Goal: Entertainment & Leisure: Consume media (video, audio)

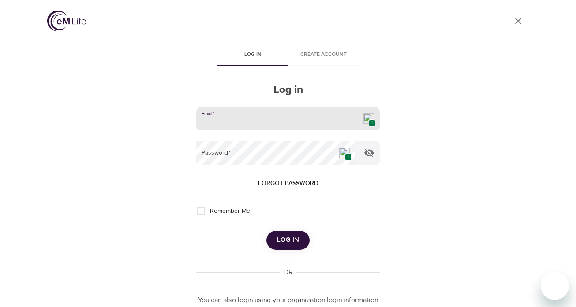
click at [356, 116] on input "email" at bounding box center [288, 119] width 184 height 24
type input "[EMAIL_ADDRESS][DOMAIN_NAME]"
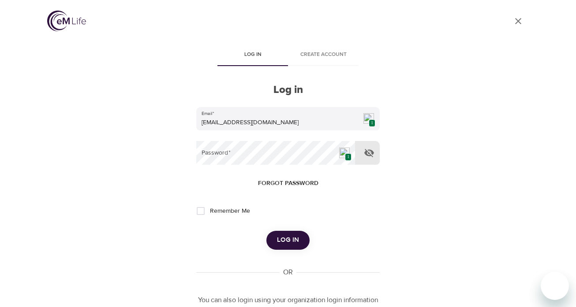
click at [342, 151] on img at bounding box center [344, 153] width 11 height 11
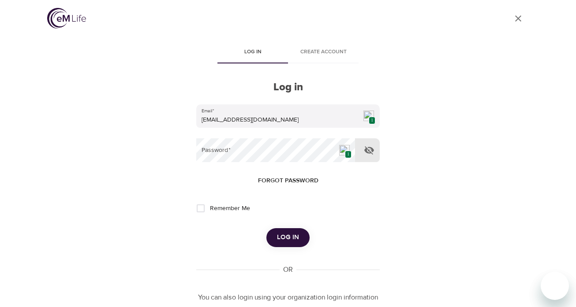
scroll to position [4, 0]
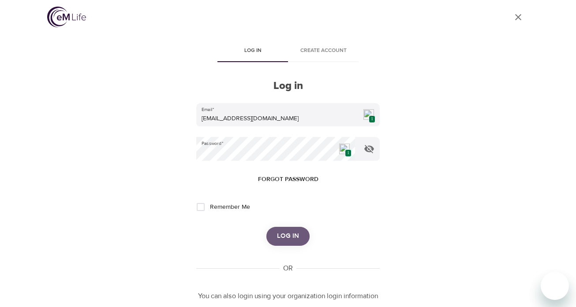
click at [289, 238] on span "Log in" at bounding box center [288, 236] width 22 height 11
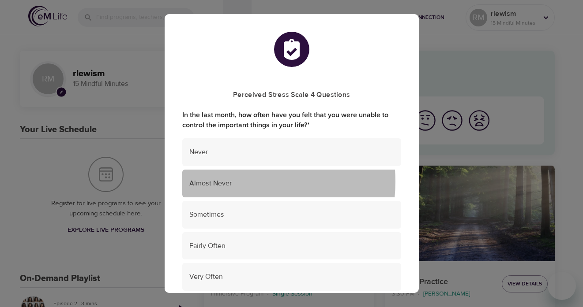
click at [240, 182] on span "Almost Never" at bounding box center [291, 184] width 205 height 10
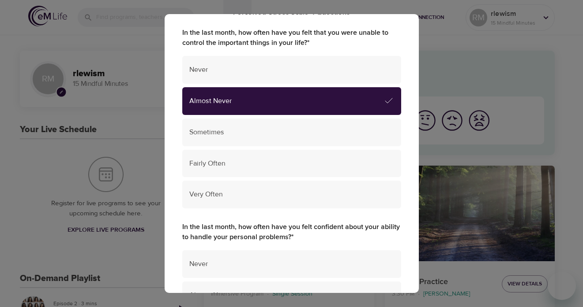
scroll to position [67, 0]
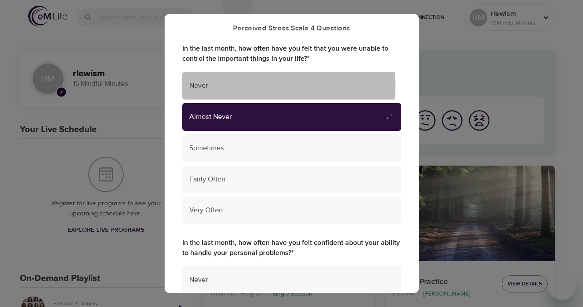
click at [254, 85] on span "Never" at bounding box center [291, 86] width 205 height 10
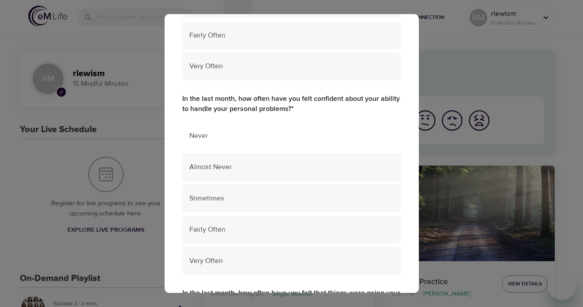
scroll to position [250, 0]
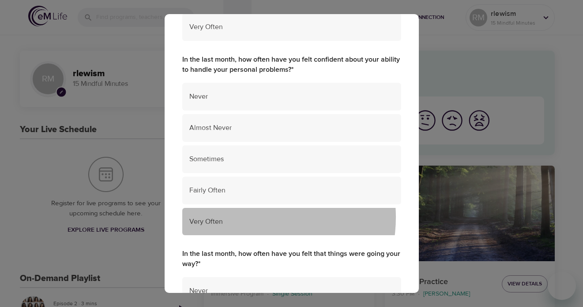
click at [247, 218] on span "Very Often" at bounding box center [291, 222] width 205 height 10
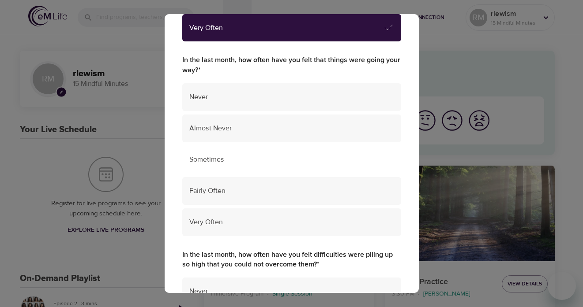
scroll to position [445, 0]
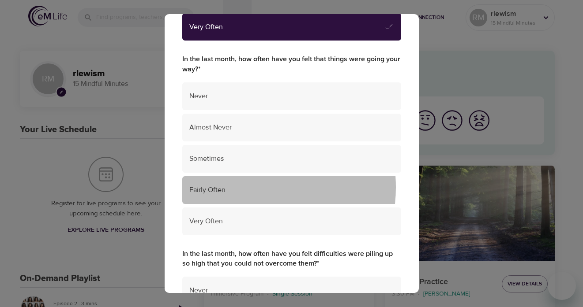
click at [236, 187] on span "Fairly Often" at bounding box center [291, 190] width 205 height 10
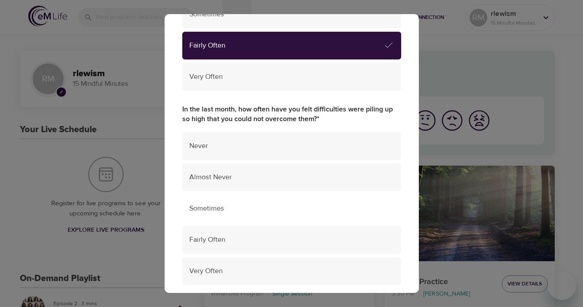
scroll to position [592, 0]
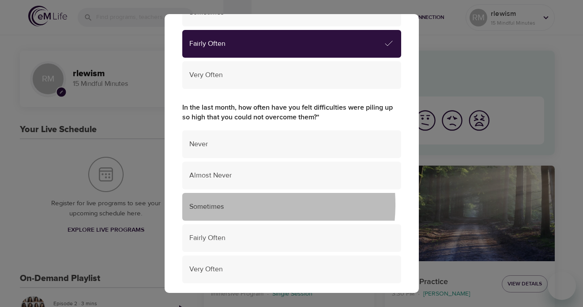
click at [221, 205] on span "Sometimes" at bounding box center [291, 207] width 205 height 10
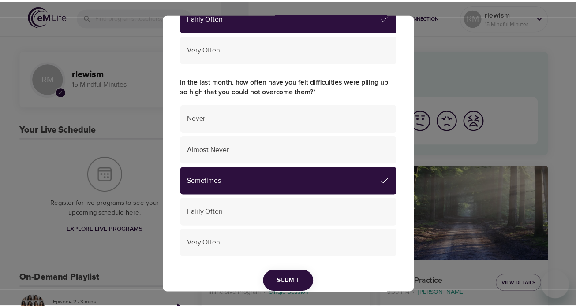
scroll to position [655, 0]
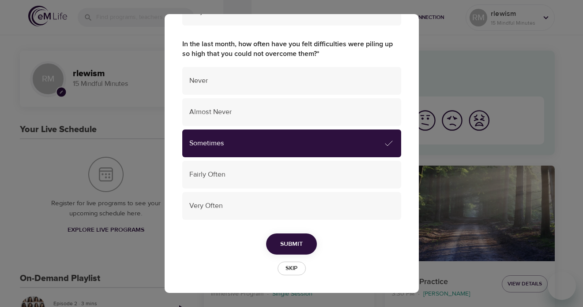
click at [275, 243] on button "Submit" at bounding box center [291, 245] width 51 height 22
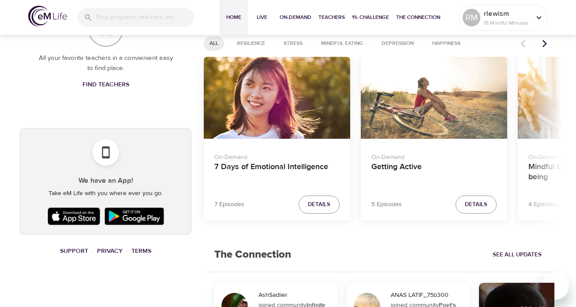
scroll to position [369, 0]
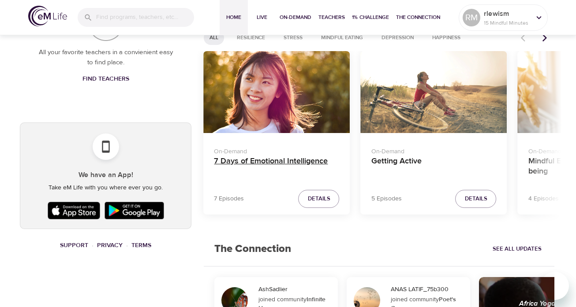
click at [273, 165] on h4 "7 Days of Emotional Intelligence" at bounding box center [276, 167] width 125 height 21
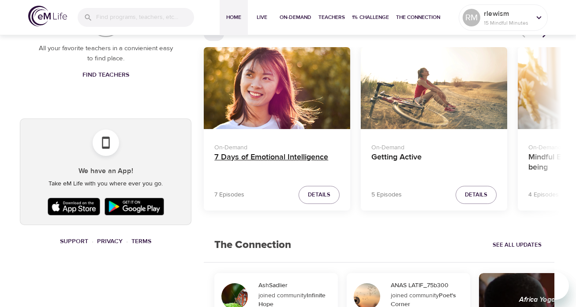
scroll to position [380, 0]
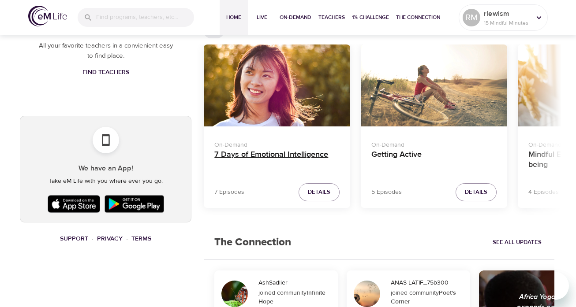
click at [274, 154] on h4 "7 Days of Emotional Intelligence" at bounding box center [276, 160] width 125 height 21
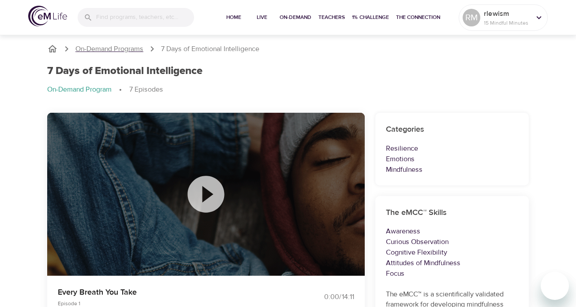
click at [96, 49] on p "On-Demand Programs" at bounding box center [109, 49] width 68 height 10
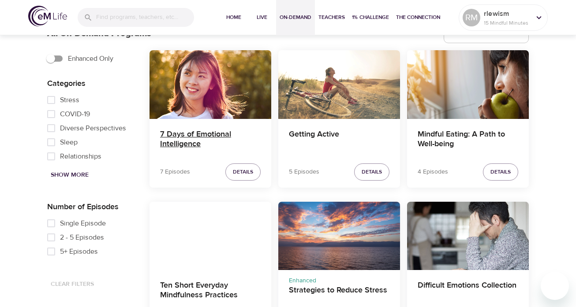
scroll to position [475, 0]
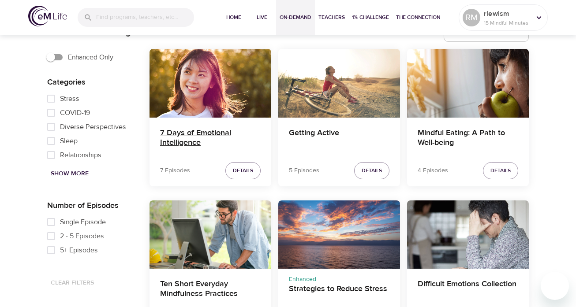
click at [183, 136] on h4 "7 Days of Emotional Intelligence" at bounding box center [210, 138] width 101 height 21
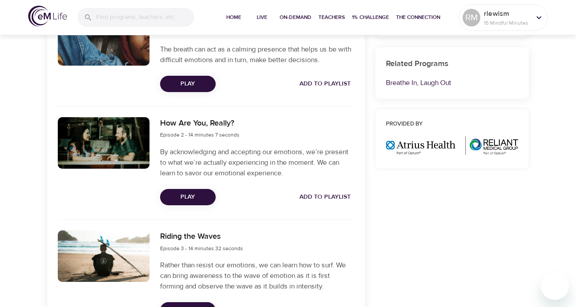
scroll to position [339, 0]
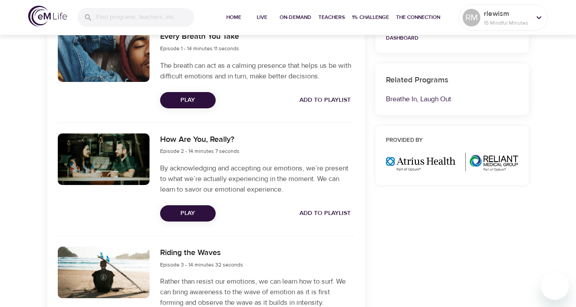
click at [189, 211] on span "Play" at bounding box center [187, 213] width 41 height 11
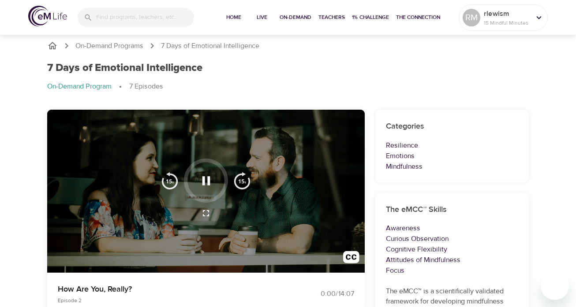
scroll to position [0, 0]
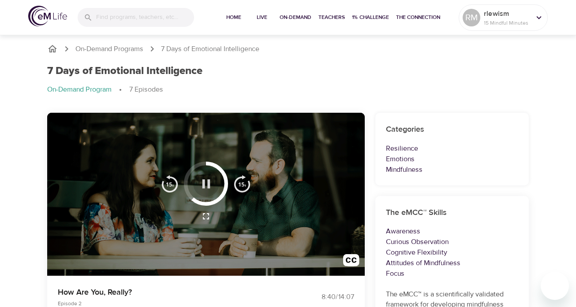
click at [209, 183] on icon "button" at bounding box center [206, 184] width 8 height 9
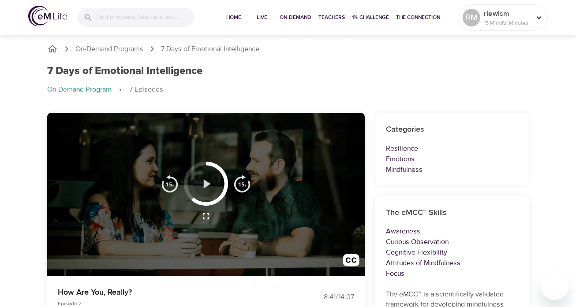
click at [209, 183] on icon "button" at bounding box center [206, 184] width 7 height 9
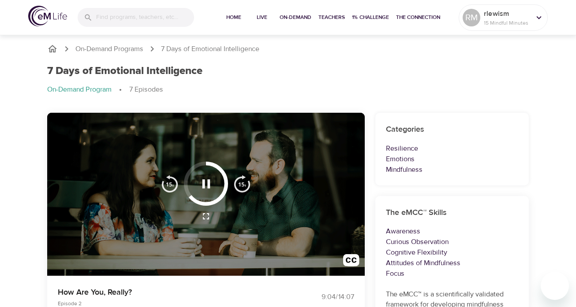
click at [205, 183] on icon "button" at bounding box center [206, 183] width 15 height 15
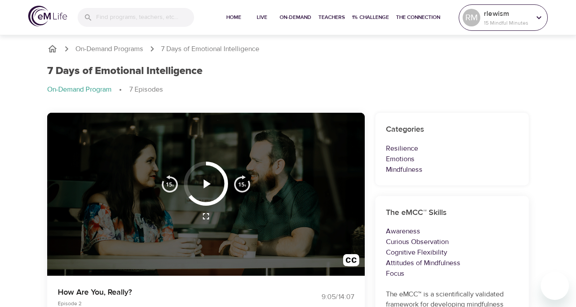
click at [513, 16] on p "rlewism" at bounding box center [507, 13] width 47 height 11
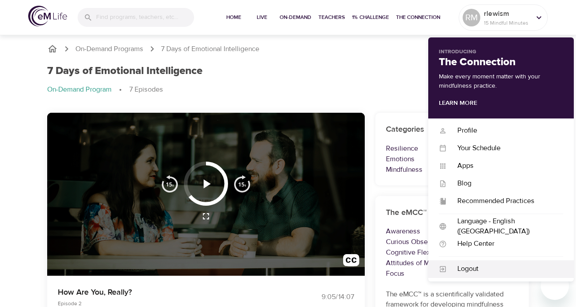
click at [469, 266] on div "Logout" at bounding box center [505, 269] width 116 height 10
